Goal: Transaction & Acquisition: Purchase product/service

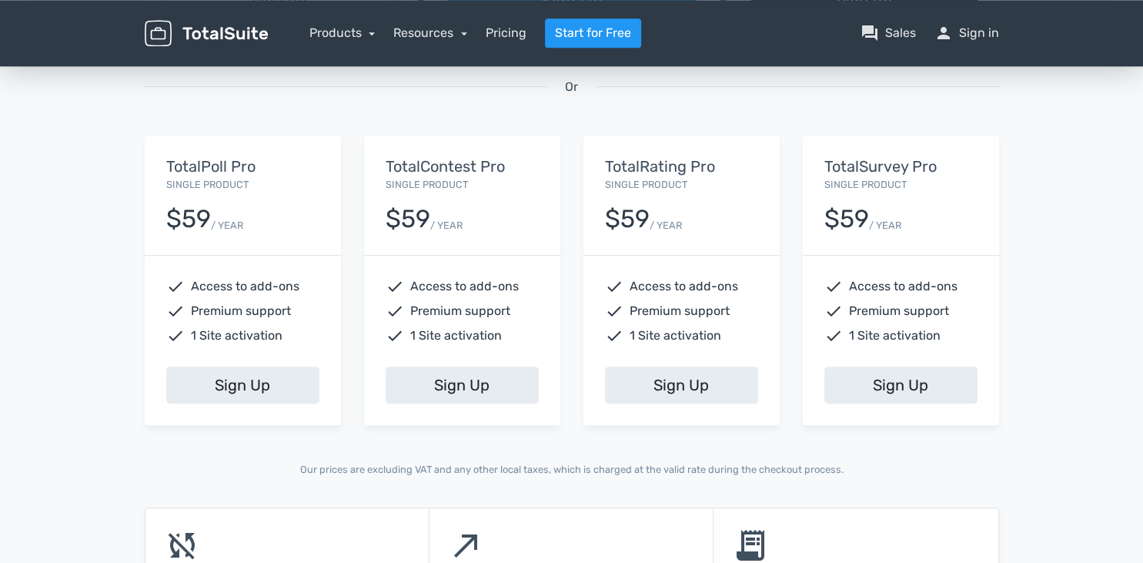
scroll to position [581, 0]
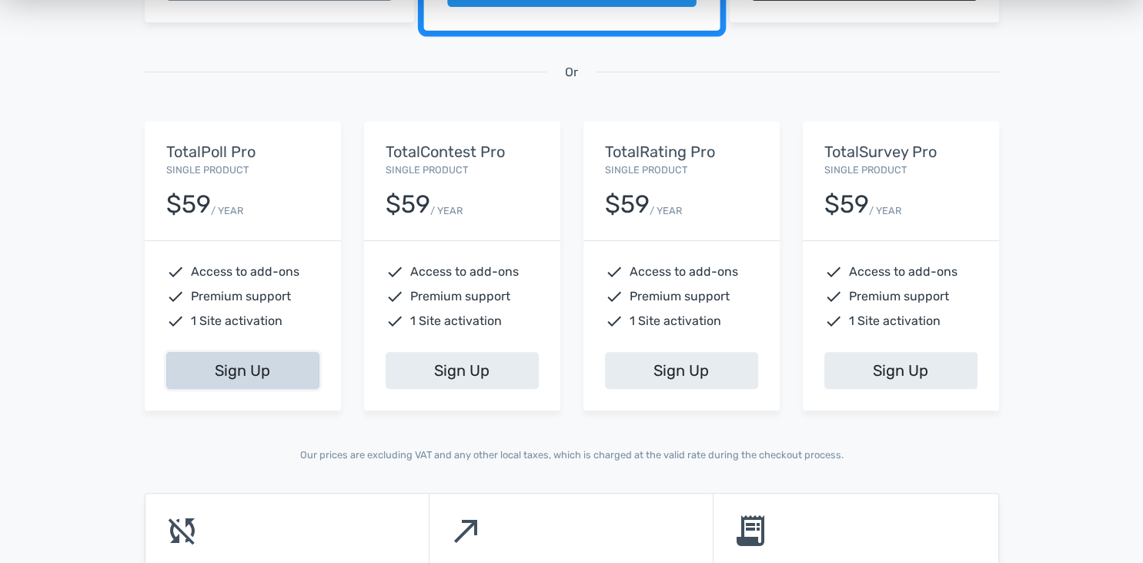
click at [216, 371] on link "Sign Up" at bounding box center [242, 370] width 153 height 37
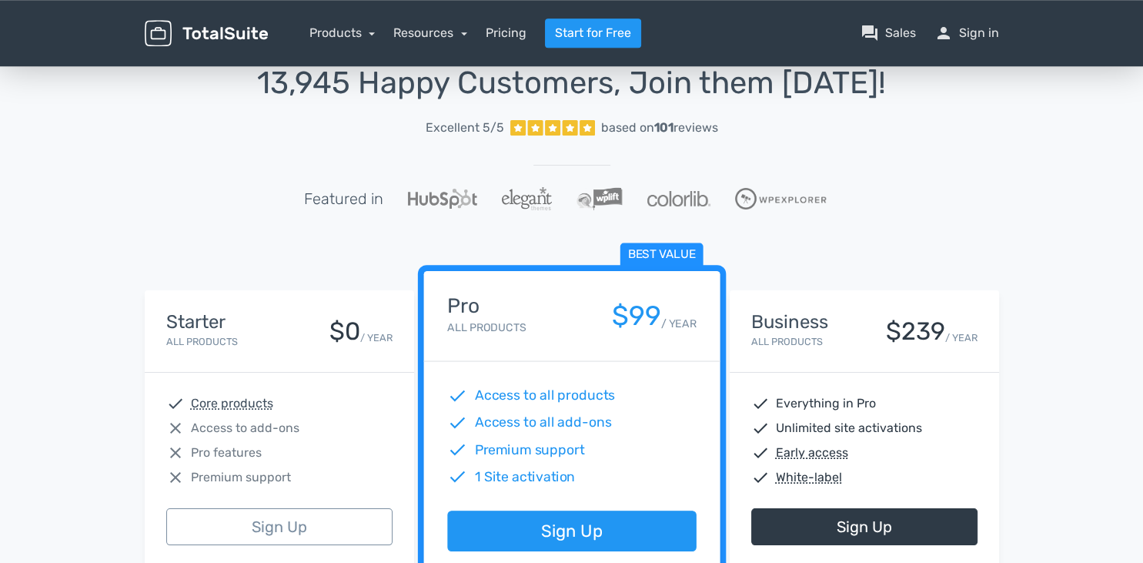
scroll to position [0, 0]
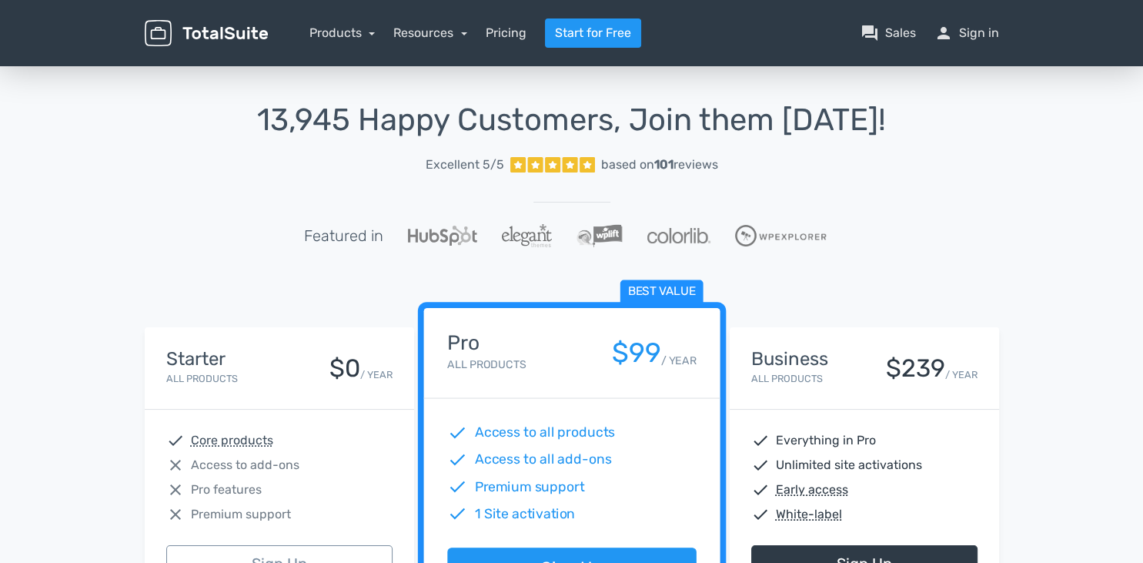
click at [470, 32] on nav "Products TotalPoll WordPress Poll and Contest Plugin TotalContest WordPress Con…" at bounding box center [644, 32] width 731 height 29
click at [464, 36] on link "Resources" at bounding box center [430, 32] width 74 height 15
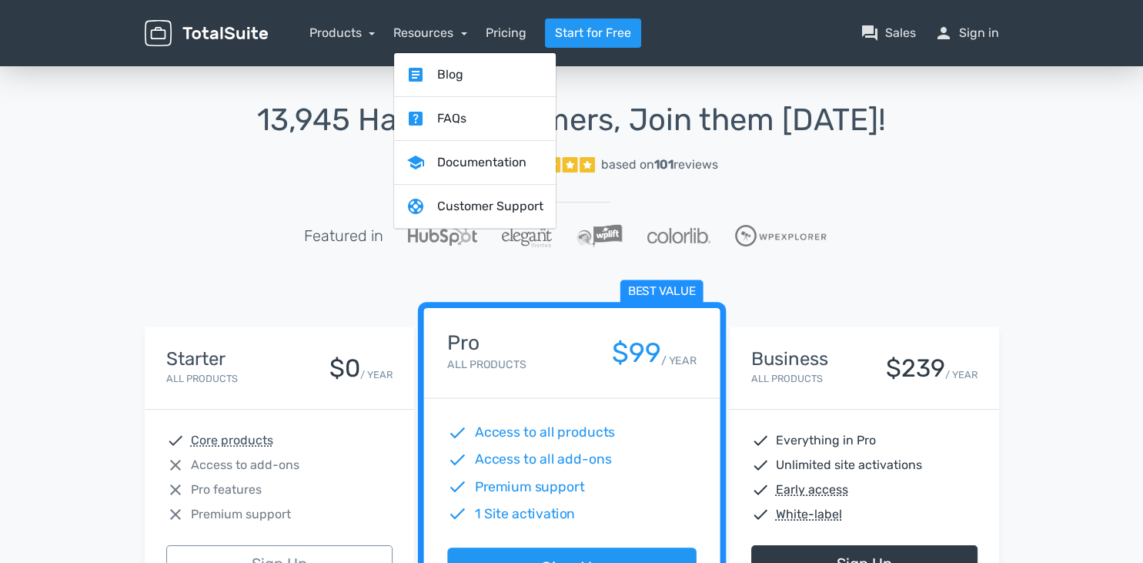
click at [219, 117] on h1 "13,945 Happy Customers, Join them Today!" at bounding box center [572, 120] width 854 height 34
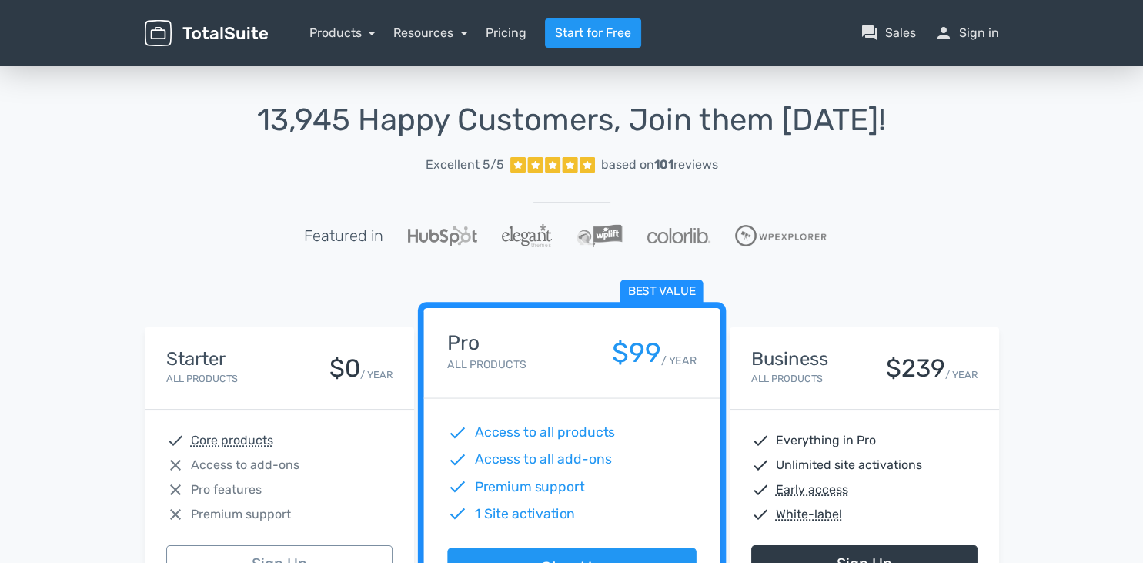
click at [376, 36] on nav "Products TotalPoll WordPress Poll and Contest Plugin TotalContest WordPress Con…" at bounding box center [644, 32] width 731 height 29
click at [370, 35] on link "Products" at bounding box center [342, 32] width 66 height 15
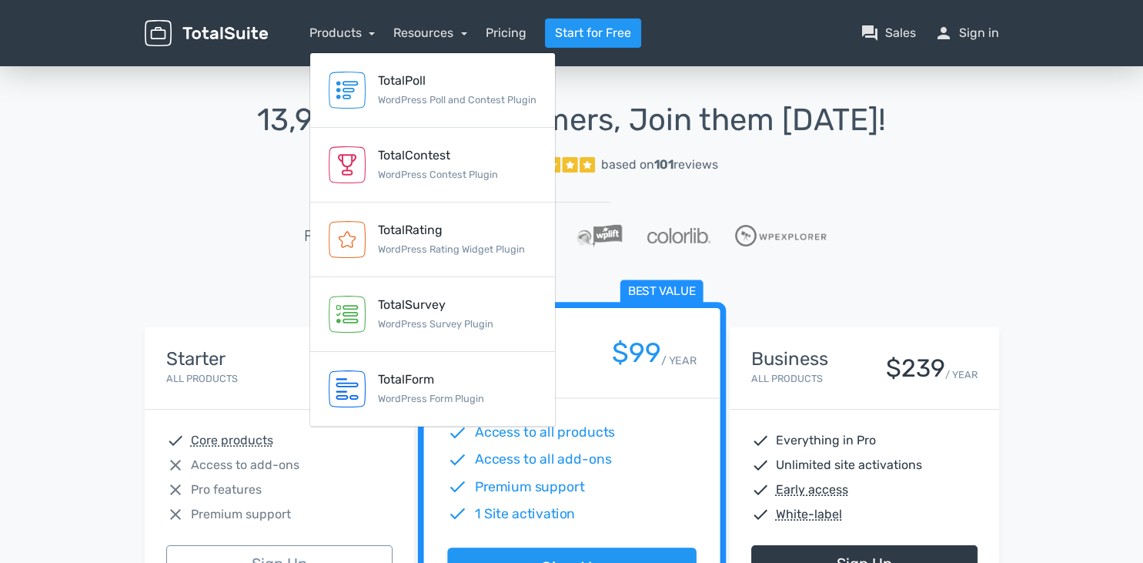
click at [174, 182] on div "13,945 Happy Customers, Join them Today! Excellent 5/5 based on 101 reviews Fea…" at bounding box center [572, 193] width 854 height 181
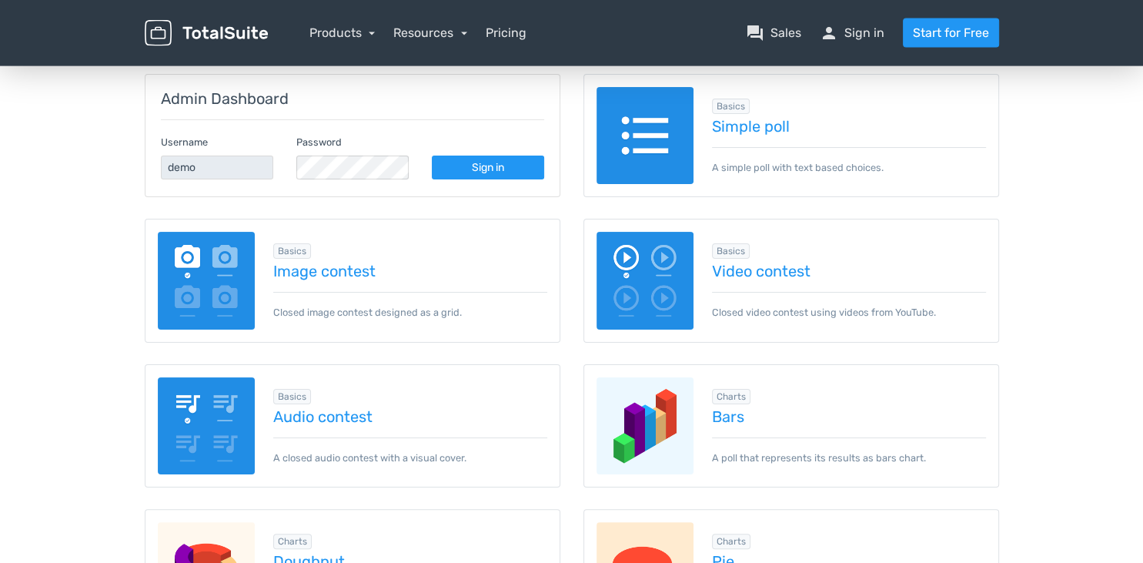
scroll to position [243, 0]
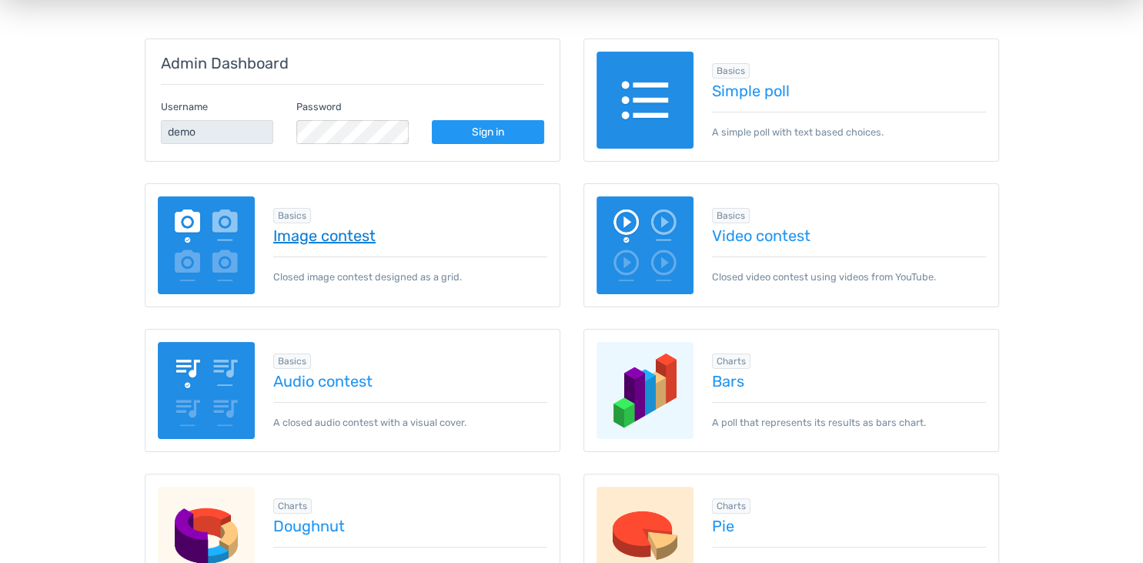
click at [297, 233] on link "Image contest" at bounding box center [410, 235] width 274 height 17
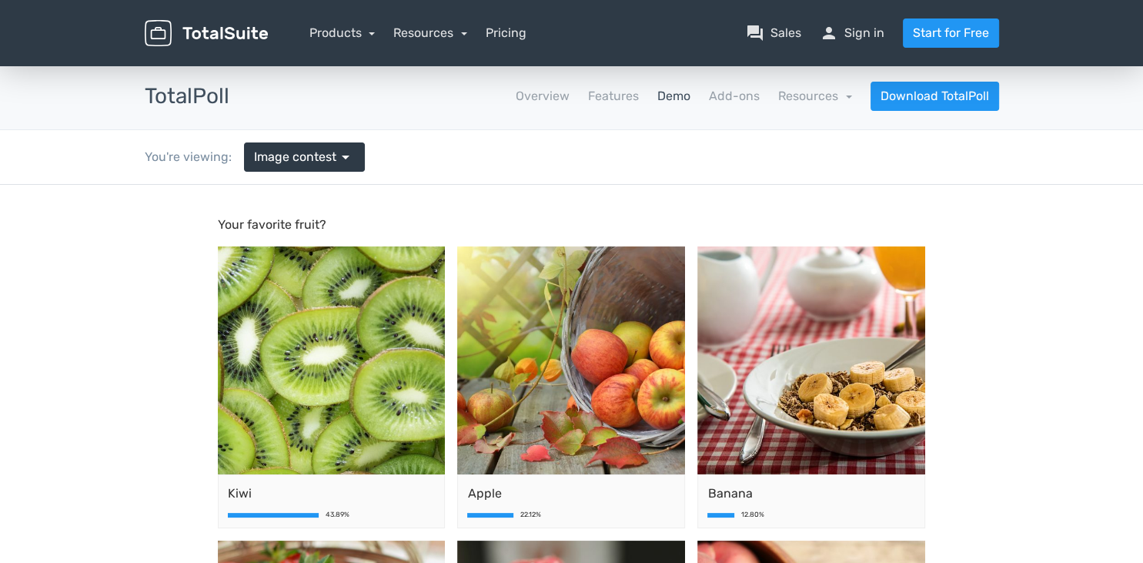
click at [139, 463] on body "Your favorite fruit? Kiwi 43.89% Apple 22.12% [GEOGRAPHIC_DATA]" at bounding box center [571, 553] width 1143 height 736
click at [78, 230] on body "Your favorite fruit? Kiwi 43.89% Apple 22.12% Banana" at bounding box center [571, 553] width 1143 height 736
click at [341, 156] on span "arrow_drop_down" at bounding box center [345, 157] width 18 height 18
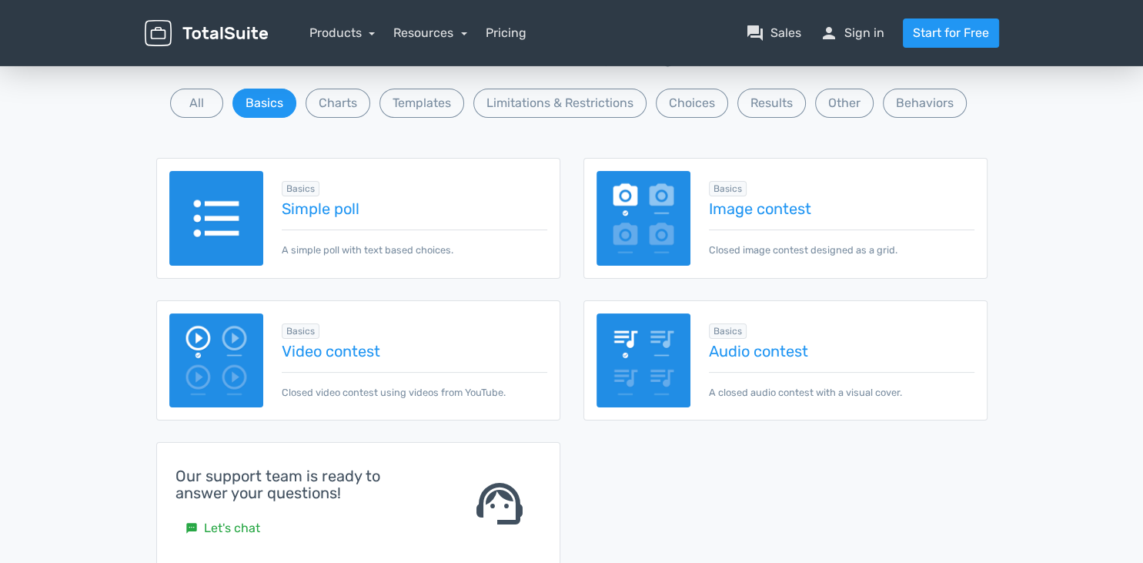
scroll to position [162, 0]
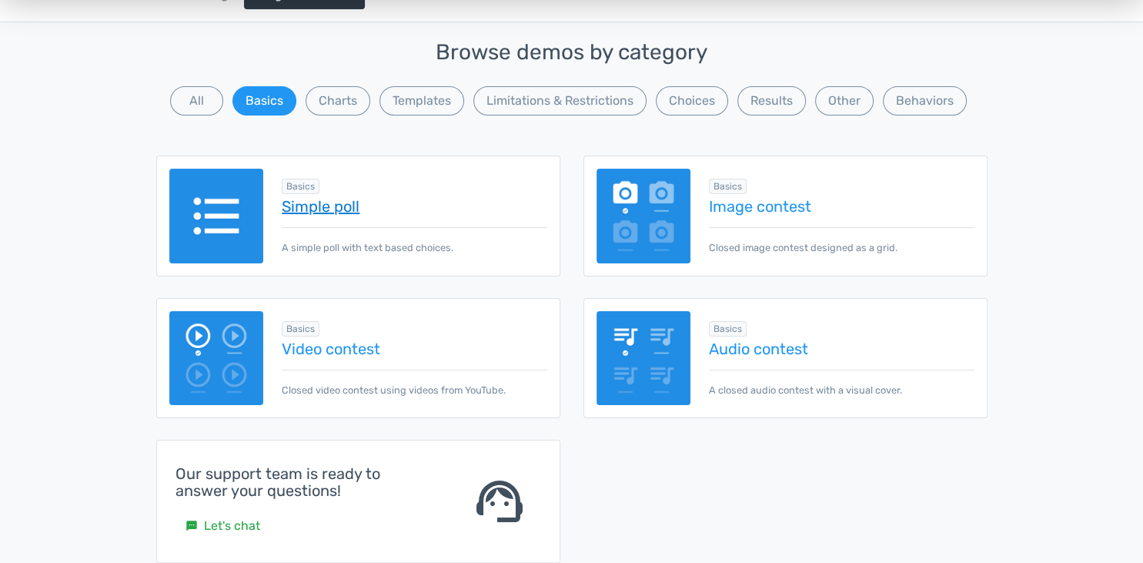
click at [299, 209] on link "Simple poll" at bounding box center [414, 206] width 265 height 17
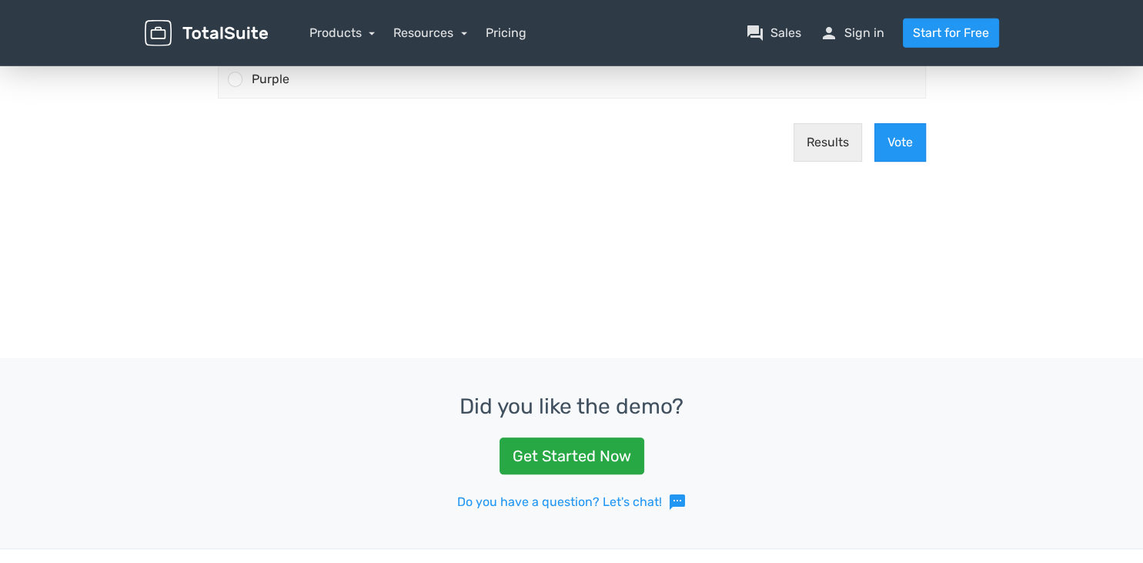
scroll to position [406, 0]
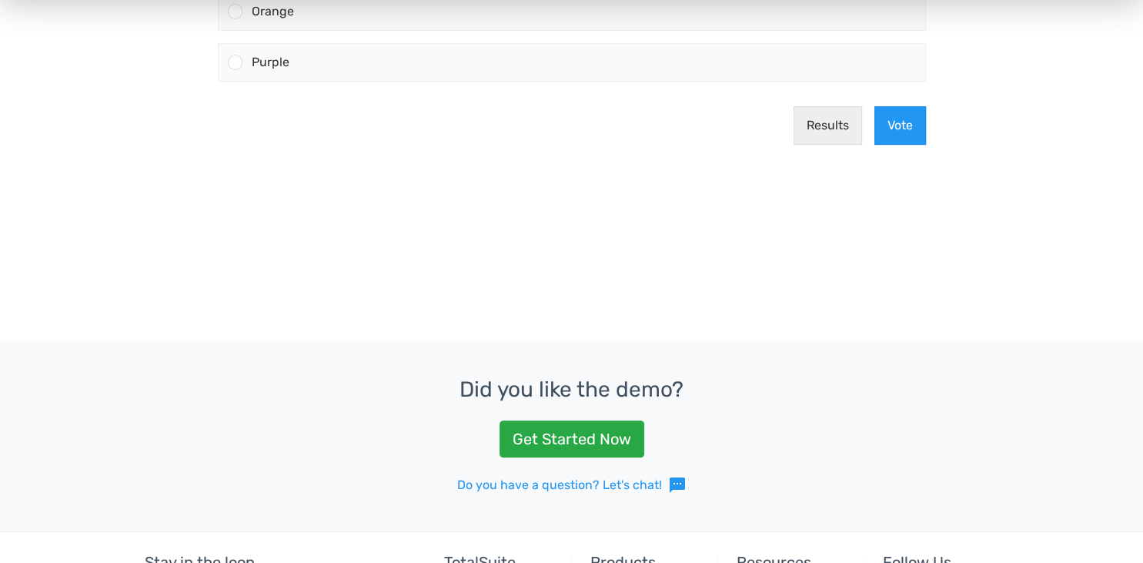
click at [1033, 279] on div at bounding box center [571, 59] width 1143 height 563
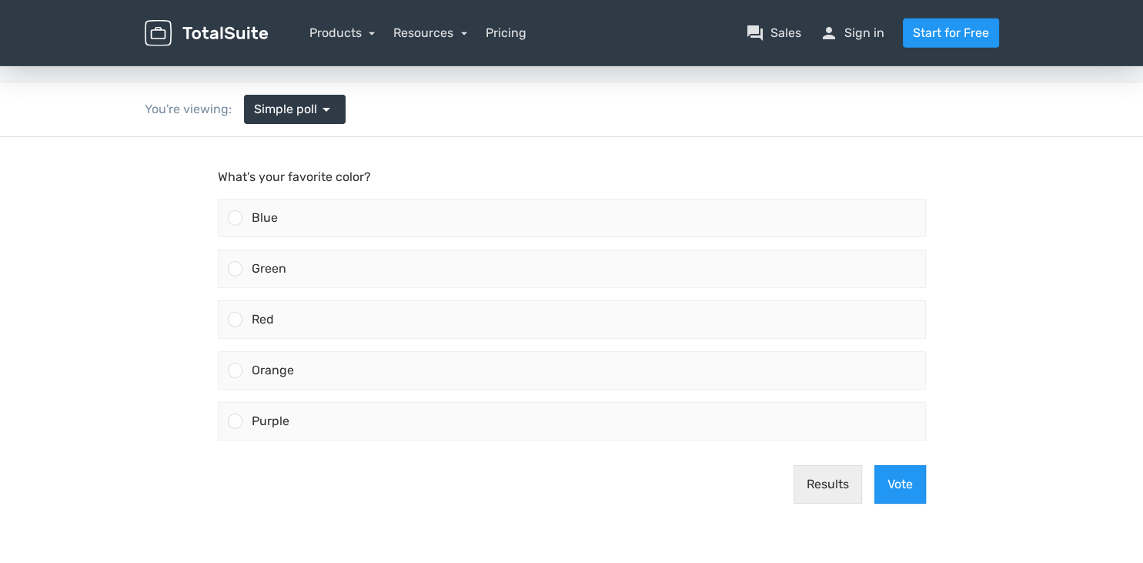
scroll to position [81, 0]
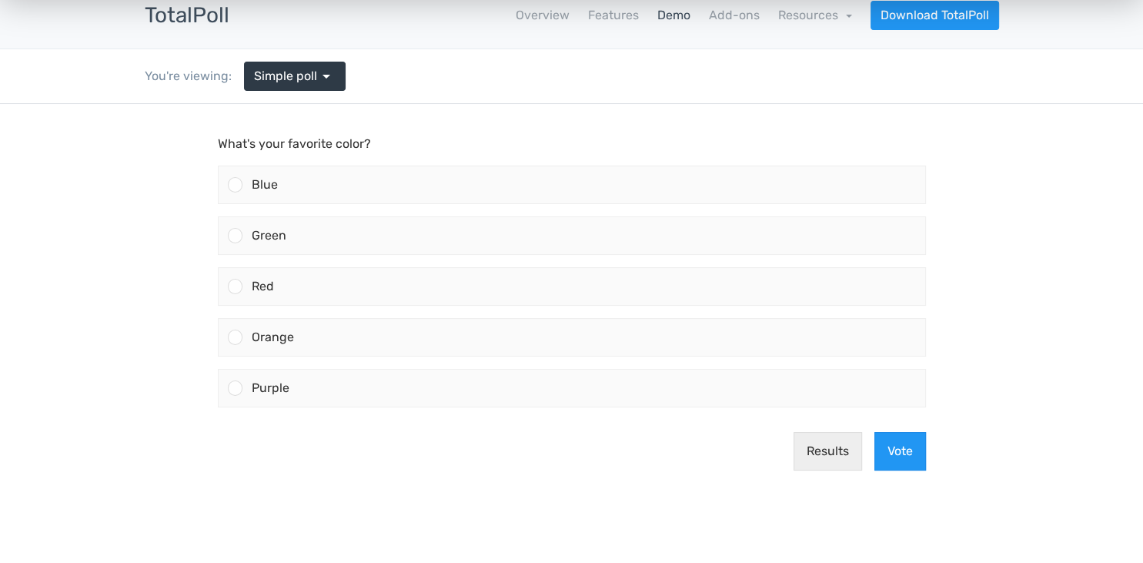
click at [109, 162] on body "What's your favorite color? Blue Green Red" at bounding box center [571, 323] width 1143 height 439
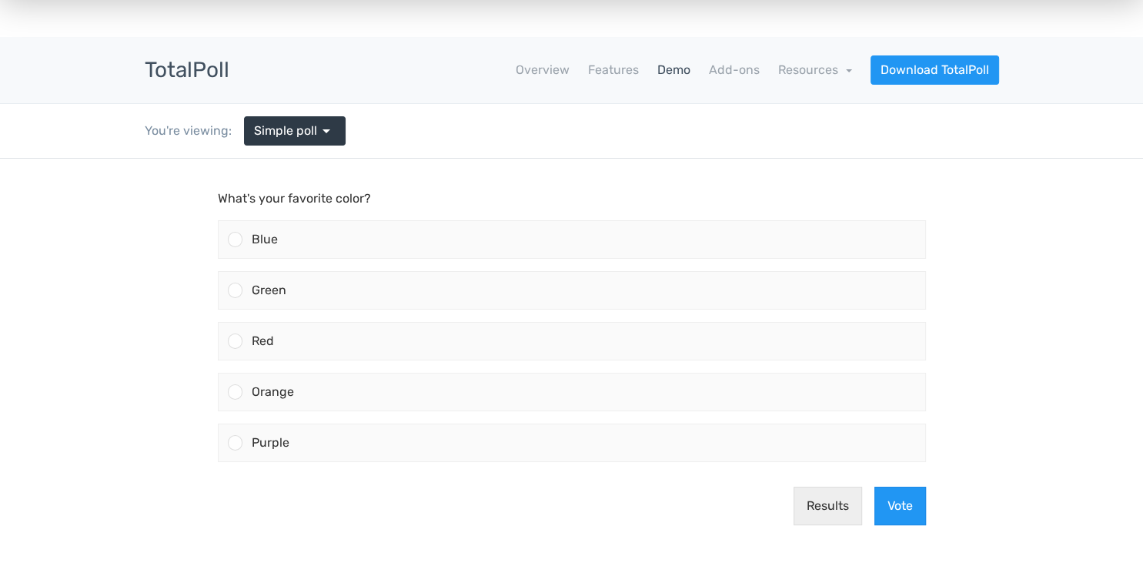
scroll to position [0, 0]
